Goal: Transaction & Acquisition: Purchase product/service

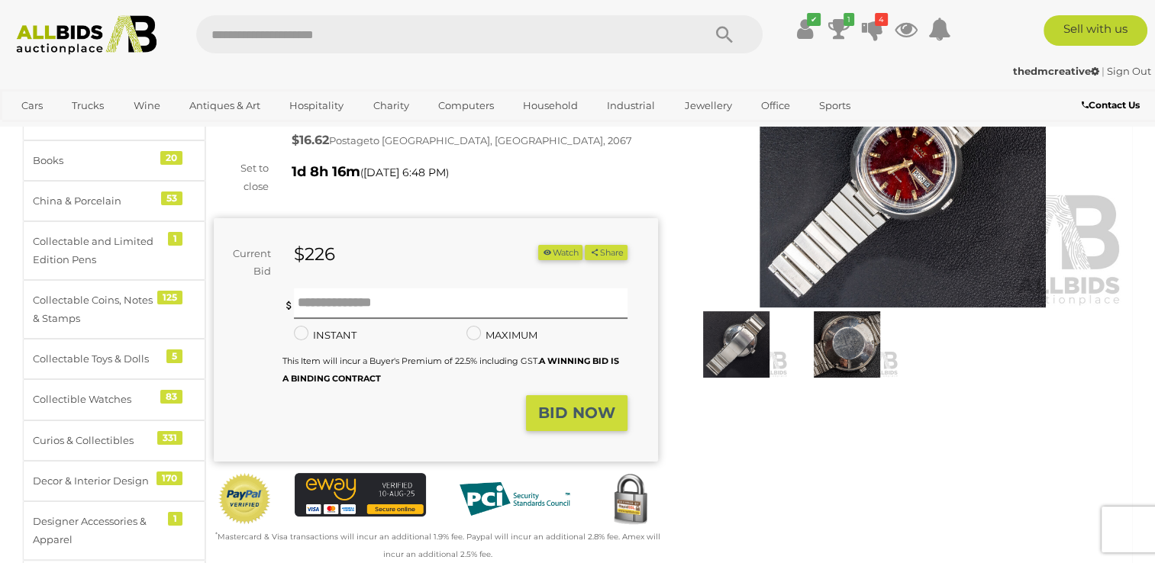
scroll to position [182, 0]
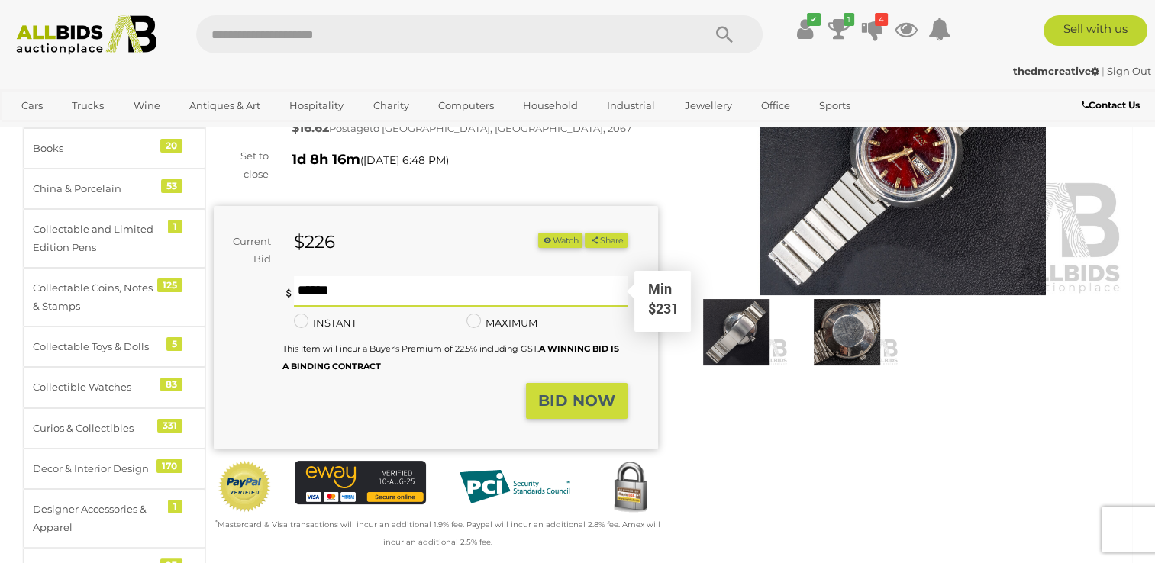
click at [360, 295] on input "text" at bounding box center [460, 291] width 333 height 31
type input "***"
click at [579, 408] on strong "BID NOW" at bounding box center [576, 401] width 77 height 18
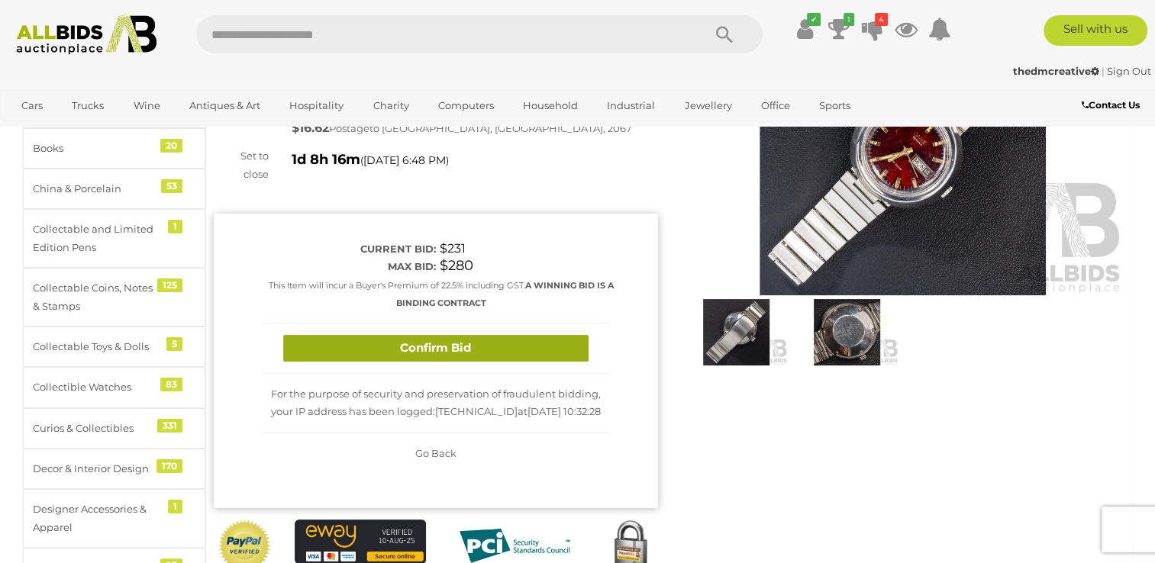
click at [468, 350] on button "Confirm Bid" at bounding box center [435, 348] width 305 height 27
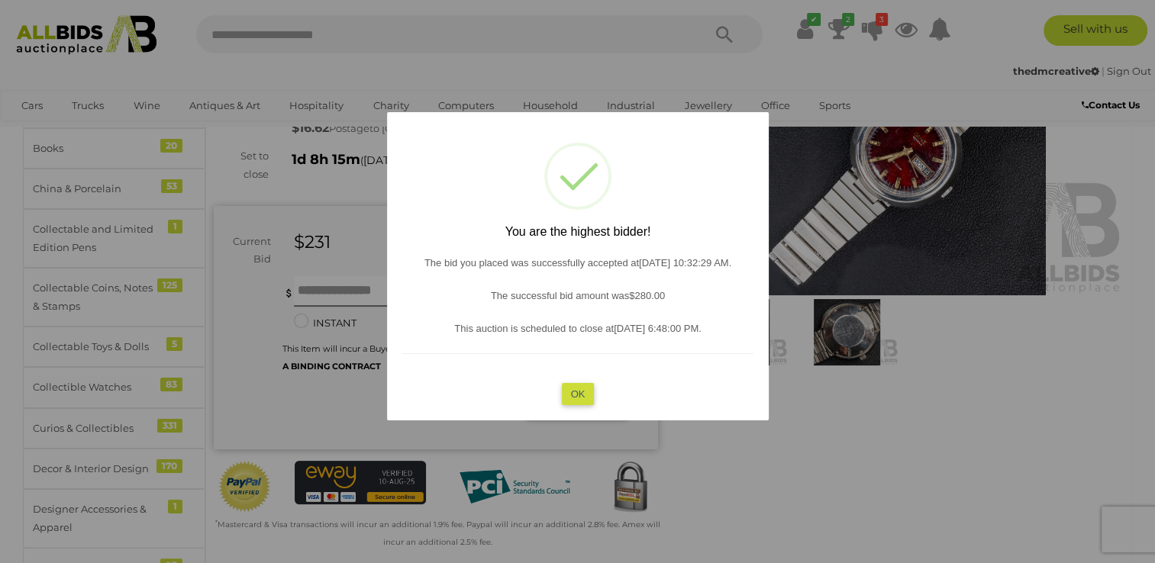
click at [577, 397] on button "OK" at bounding box center [577, 394] width 33 height 22
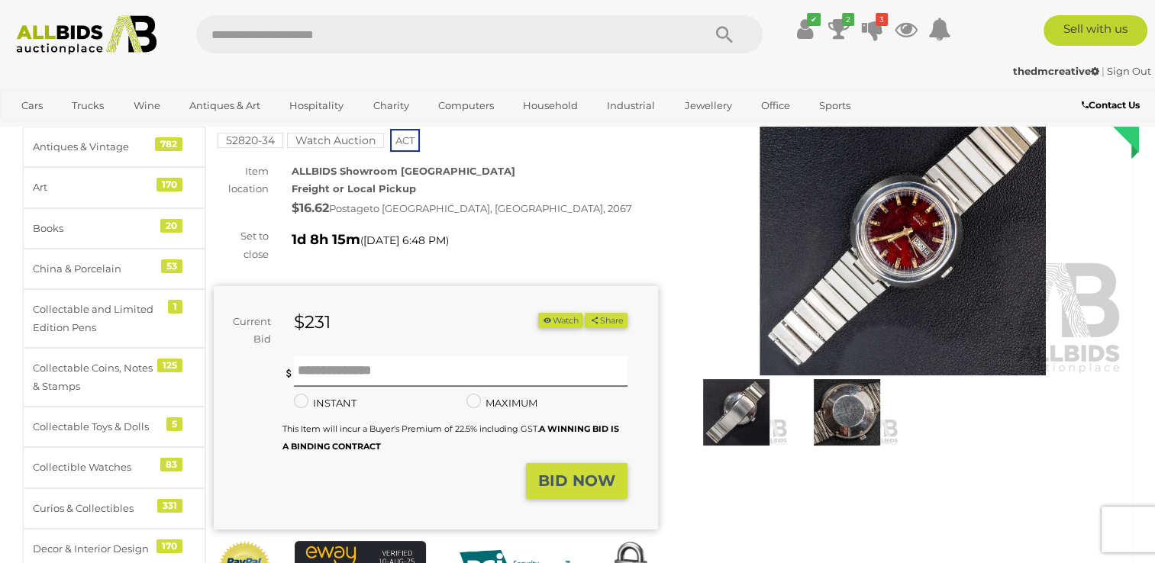
scroll to position [0, 0]
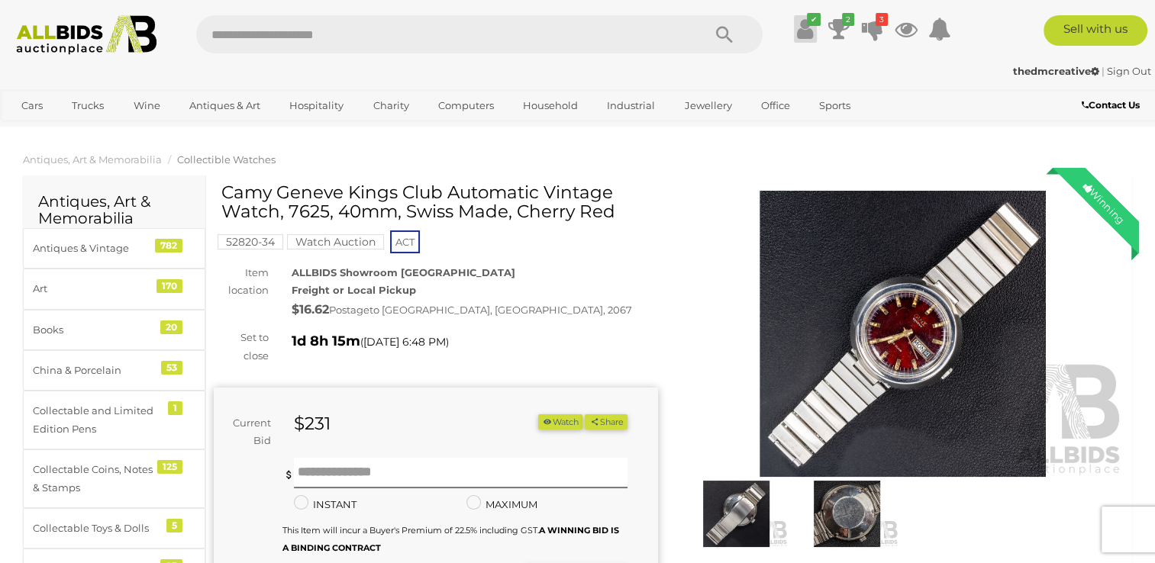
click at [814, 34] on link "✔" at bounding box center [805, 28] width 23 height 27
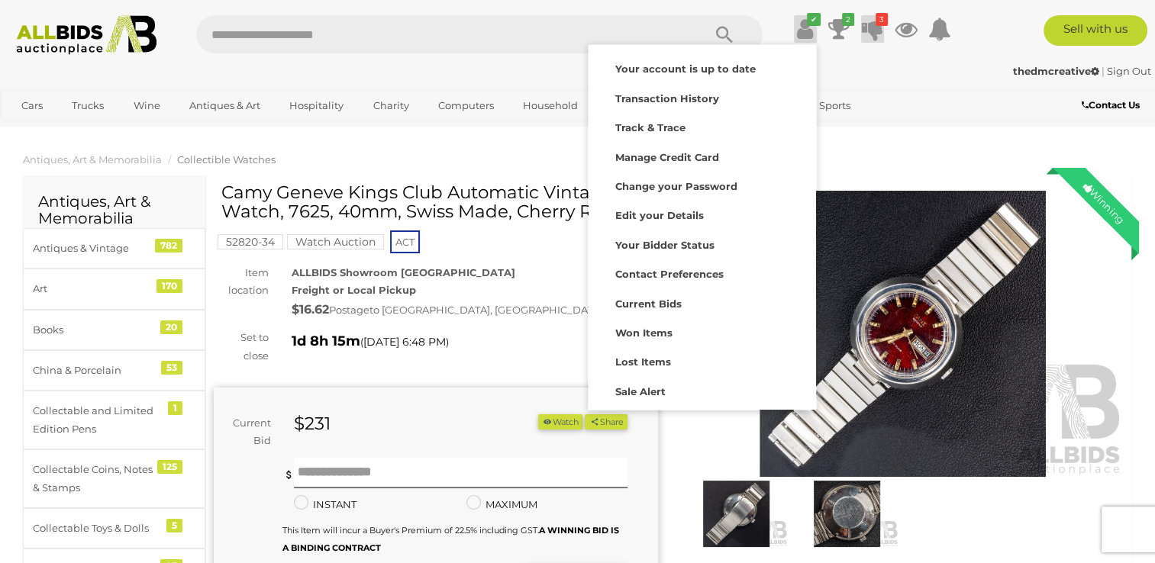
click at [862, 32] on icon at bounding box center [872, 28] width 21 height 27
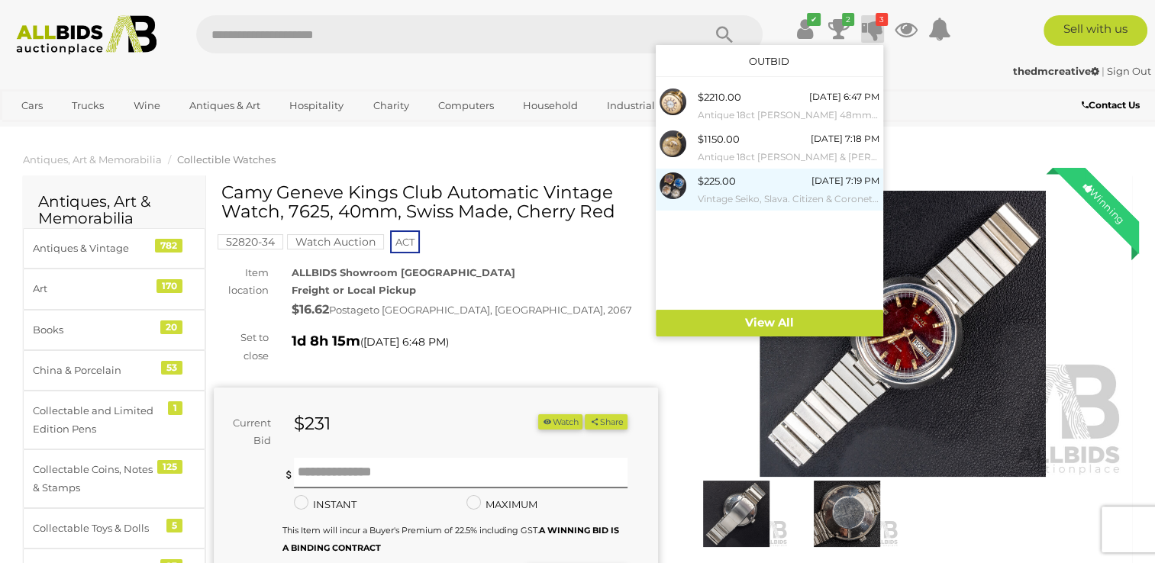
click at [749, 176] on div "$225.00 Tomorrow 7:19 PM Vintage Seiko, Slava. Citizen & Coronet Mens Watch Fac…" at bounding box center [789, 189] width 182 height 34
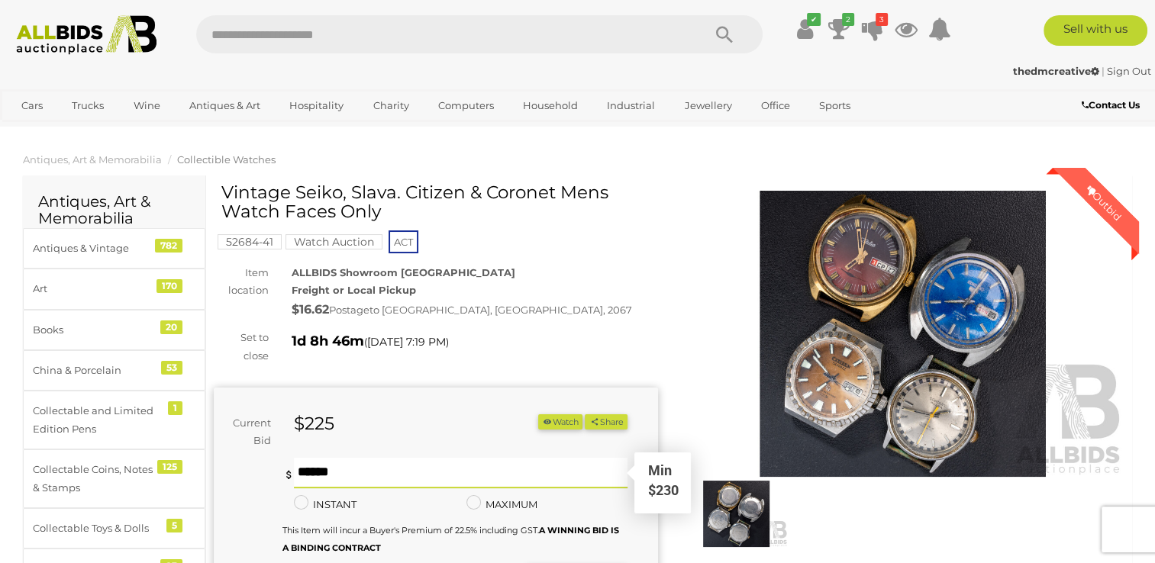
click at [370, 472] on input "text" at bounding box center [460, 473] width 333 height 31
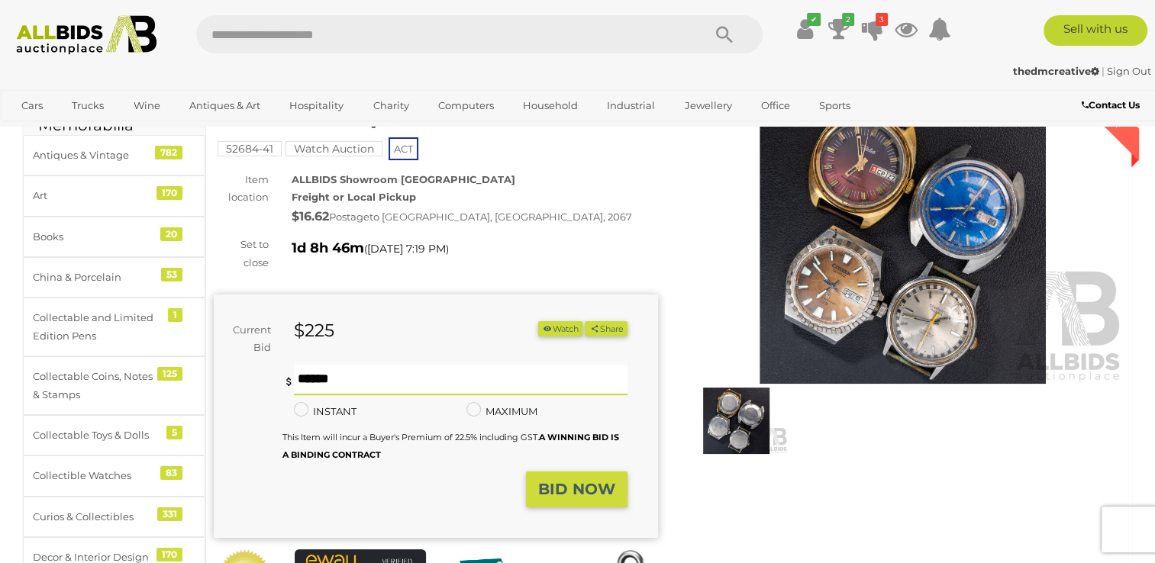
scroll to position [121, 0]
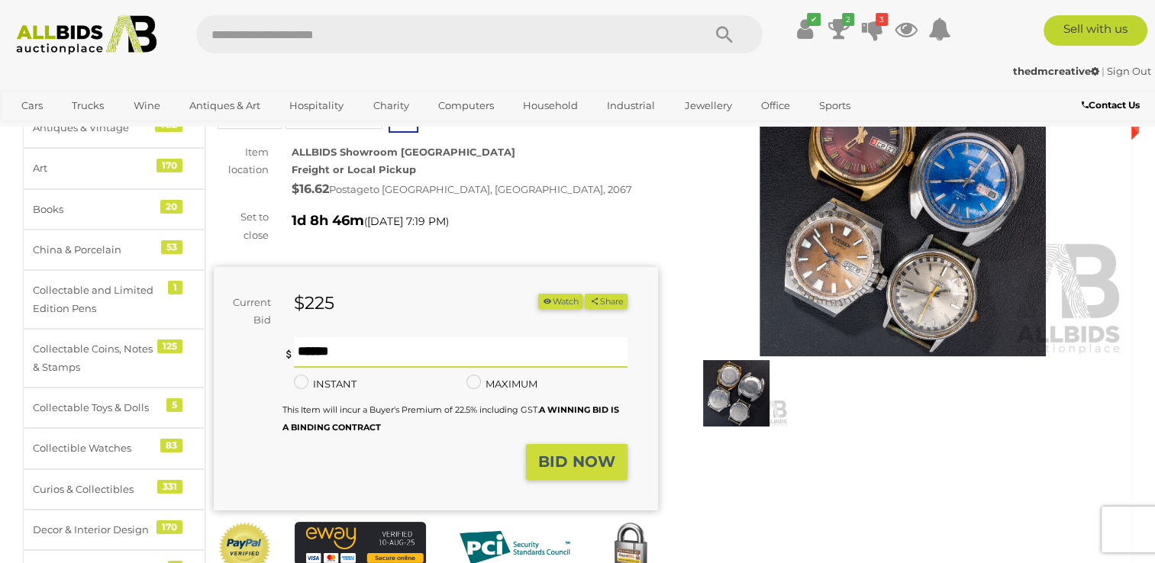
type input "***"
click at [561, 462] on strong "BID NOW" at bounding box center [576, 462] width 77 height 18
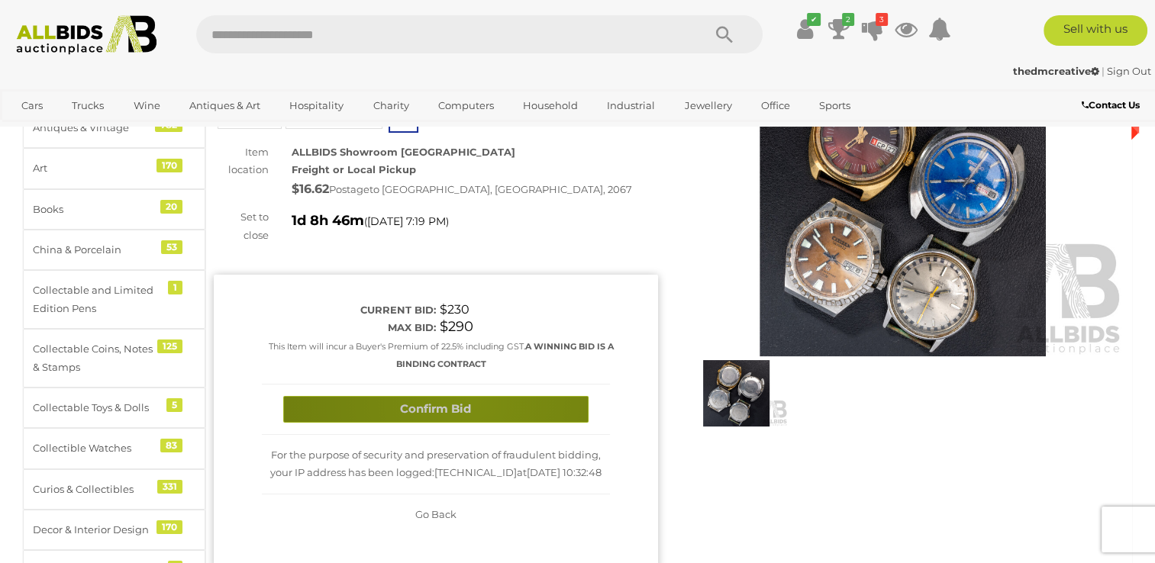
click at [473, 399] on button "Confirm Bid" at bounding box center [435, 409] width 305 height 27
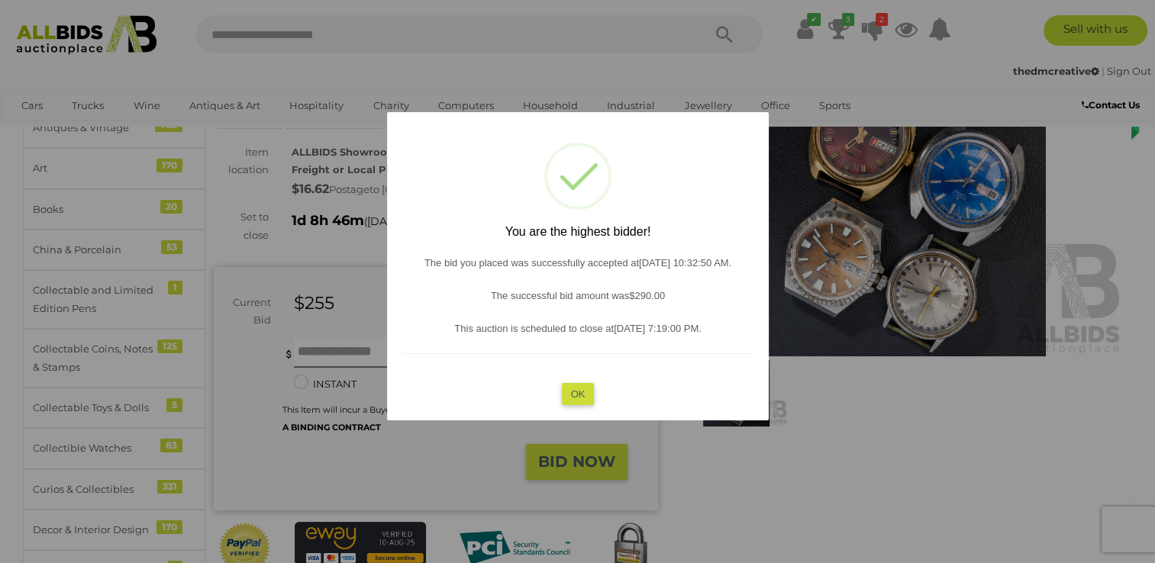
click at [562, 389] on button "OK" at bounding box center [577, 394] width 33 height 22
